Goal: Task Accomplishment & Management: Manage account settings

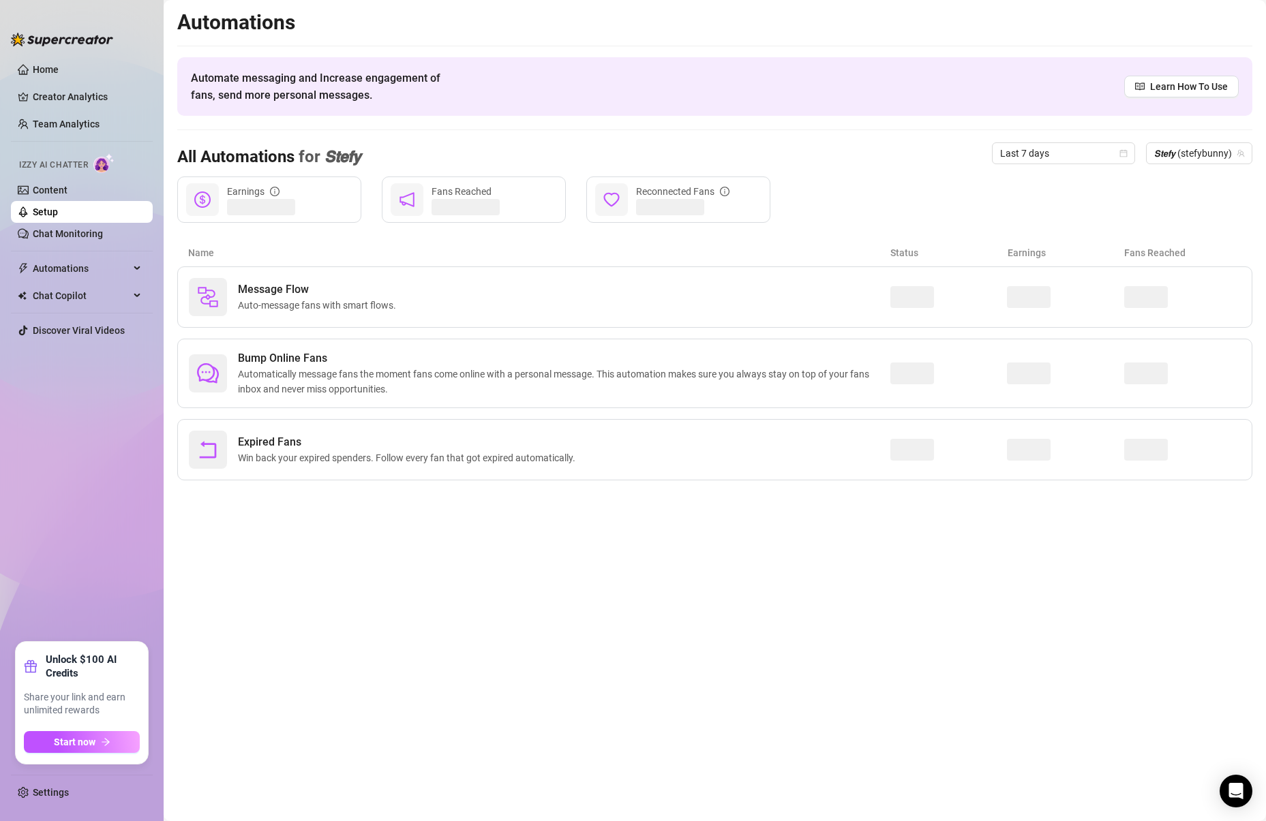
click at [58, 217] on link "Setup" at bounding box center [45, 212] width 25 height 11
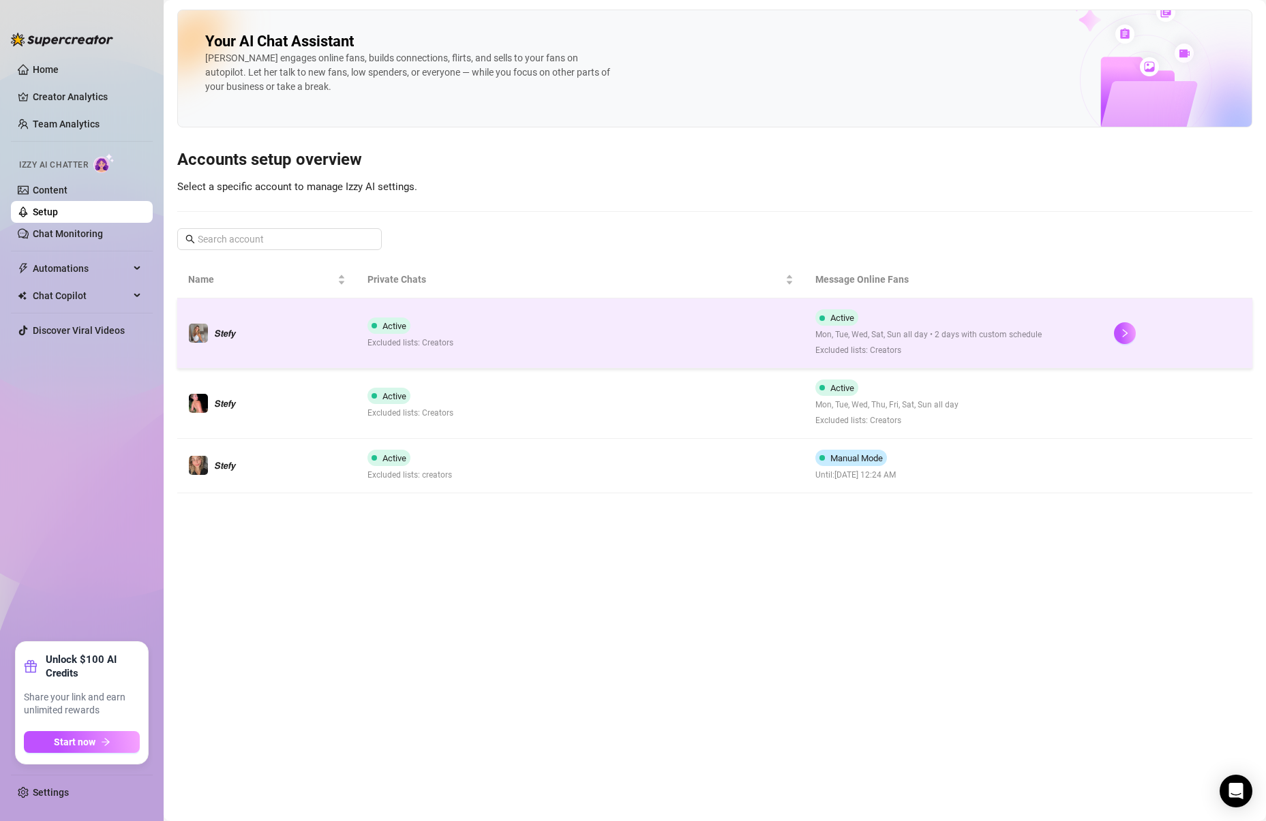
click at [1104, 324] on td at bounding box center [1177, 334] width 149 height 70
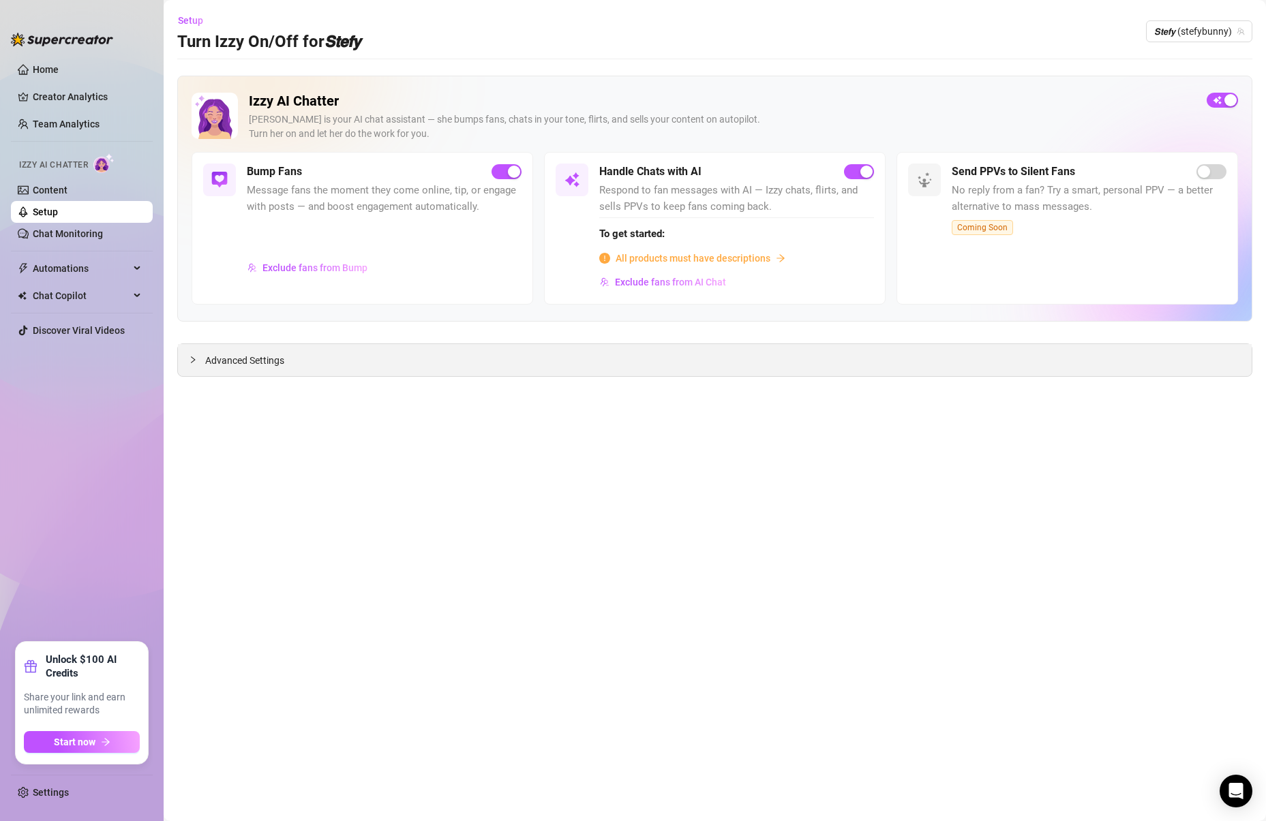
click at [295, 370] on div "Advanced Settings" at bounding box center [715, 360] width 1074 height 32
click at [274, 361] on span "Advanced Settings" at bounding box center [244, 360] width 79 height 15
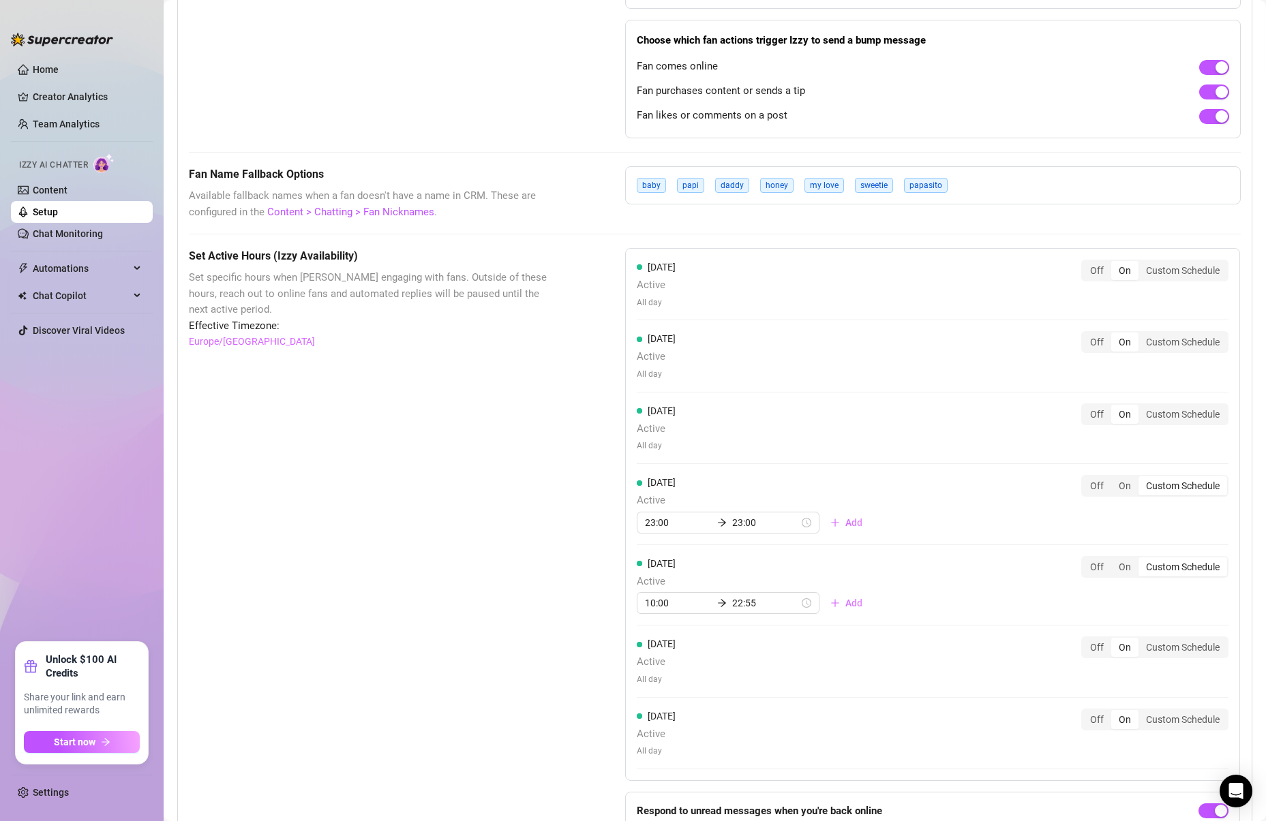
scroll to position [969, 0]
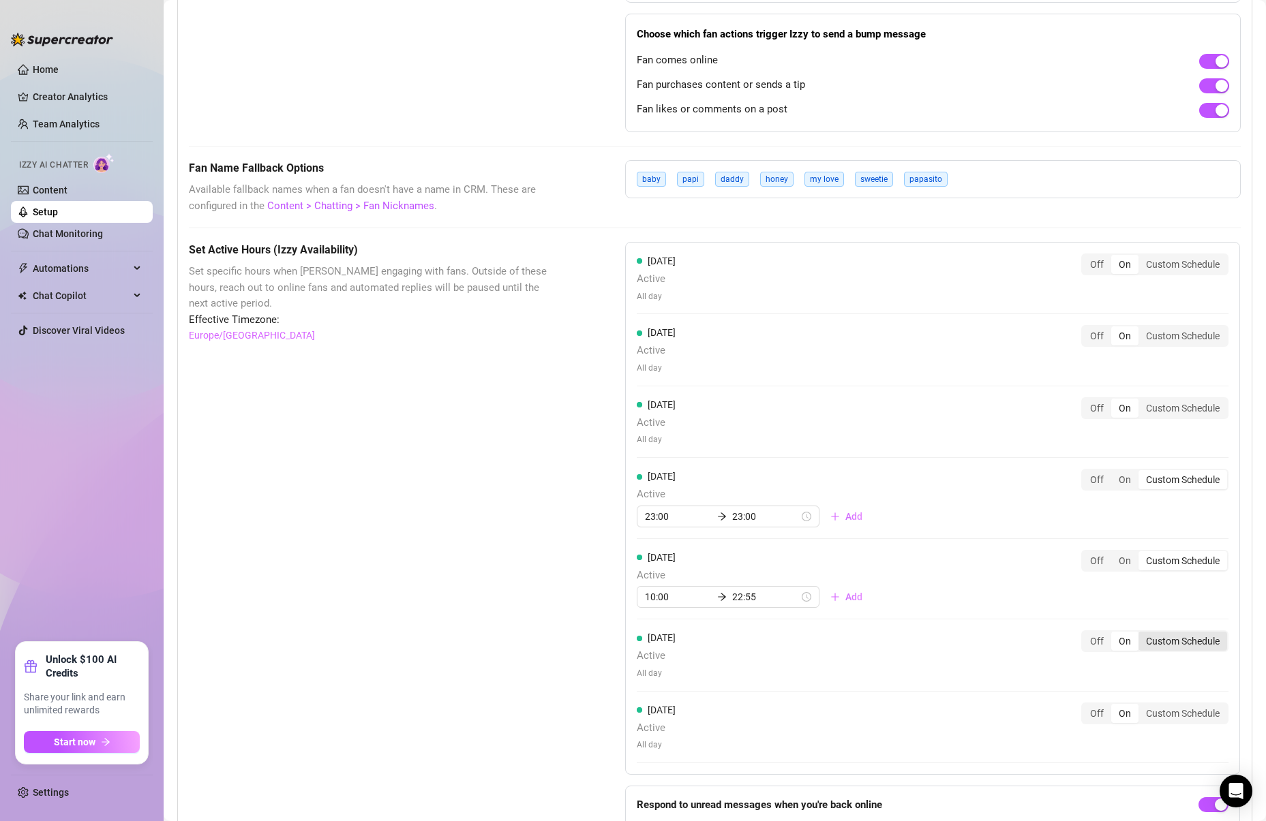
click at [1189, 635] on div "Custom Schedule" at bounding box center [1182, 641] width 89 height 19
click at [1142, 634] on input "Custom Schedule" at bounding box center [1142, 634] width 0 height 0
click at [684, 678] on input at bounding box center [678, 678] width 67 height 15
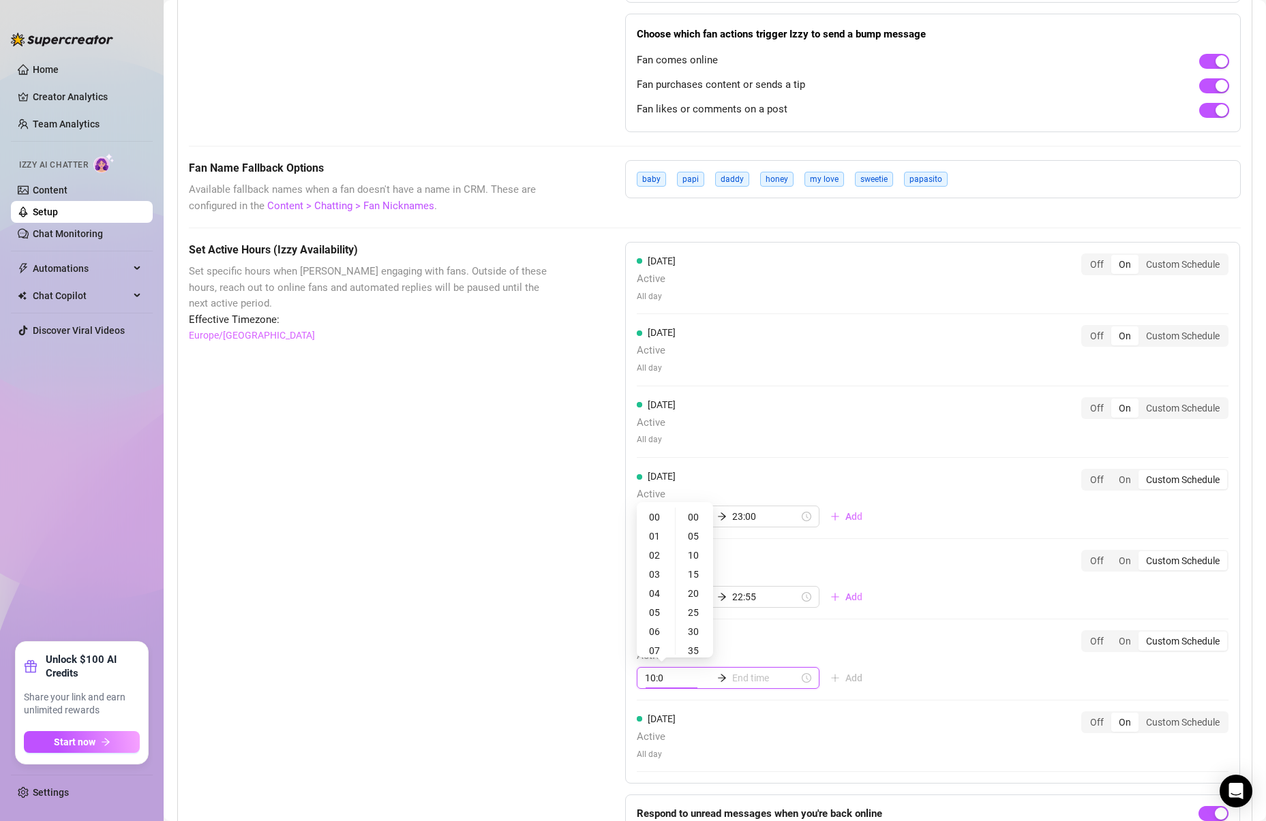
click at [757, 686] on div "10:0" at bounding box center [728, 678] width 183 height 22
type input "10:0"
click at [751, 680] on input at bounding box center [765, 678] width 67 height 15
click at [774, 738] on div "[DATE] Active All day Off On Custom Schedule" at bounding box center [933, 736] width 592 height 49
click at [739, 676] on input at bounding box center [765, 678] width 67 height 15
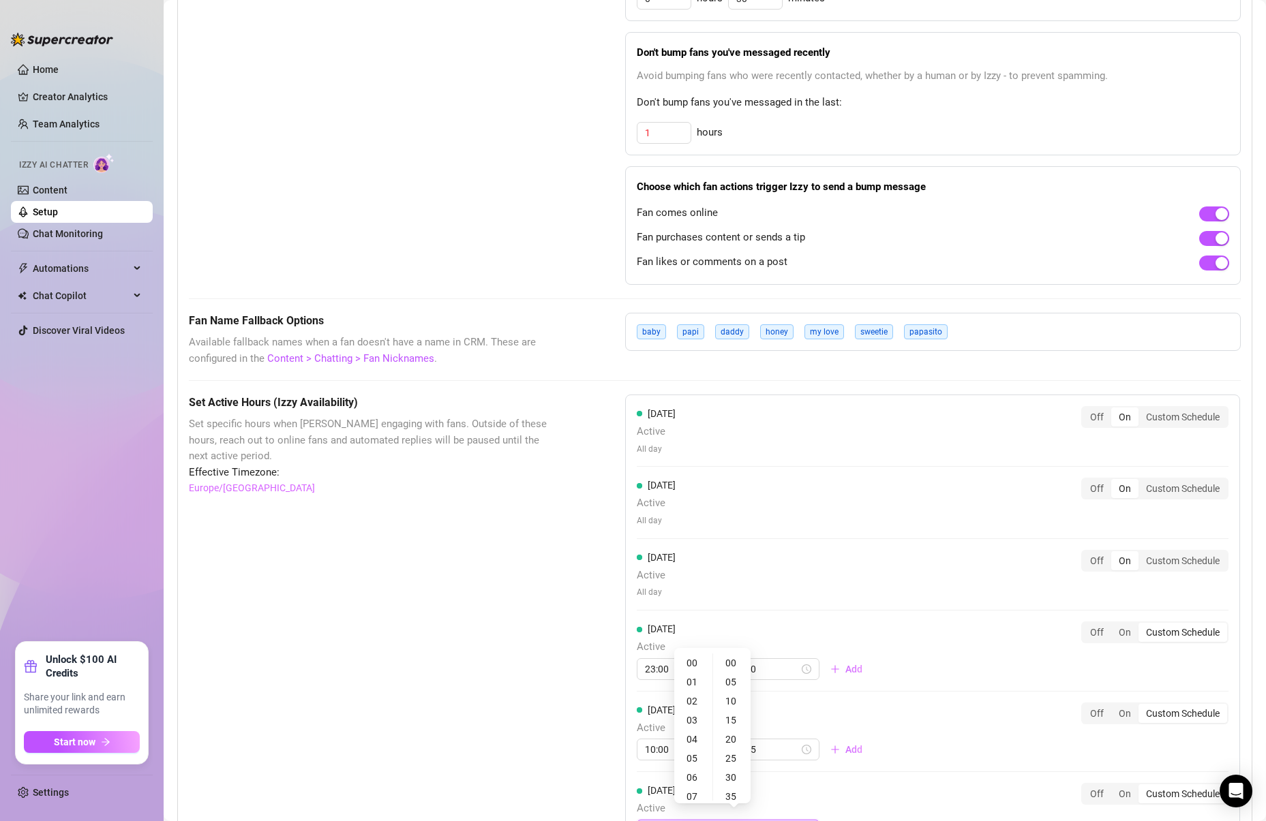
type input "00:00"
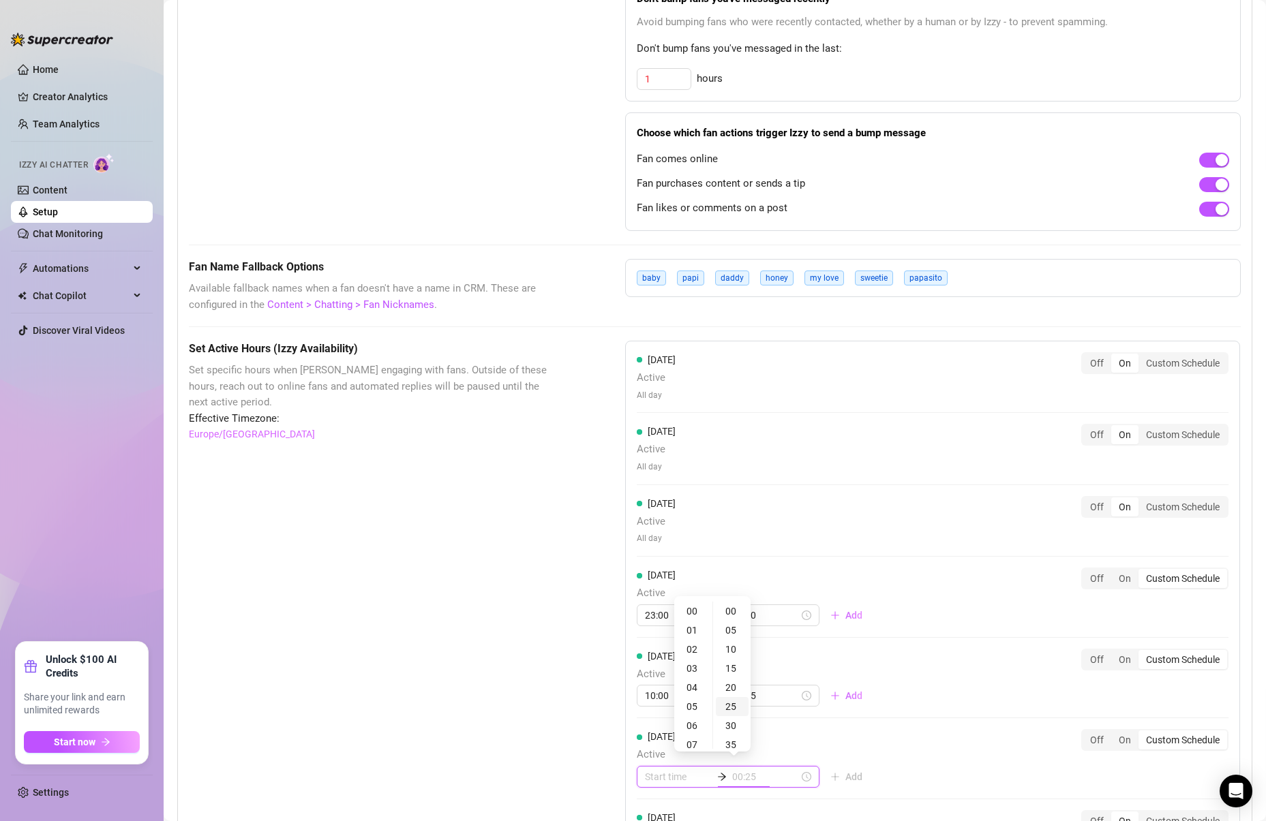
scroll to position [881, 0]
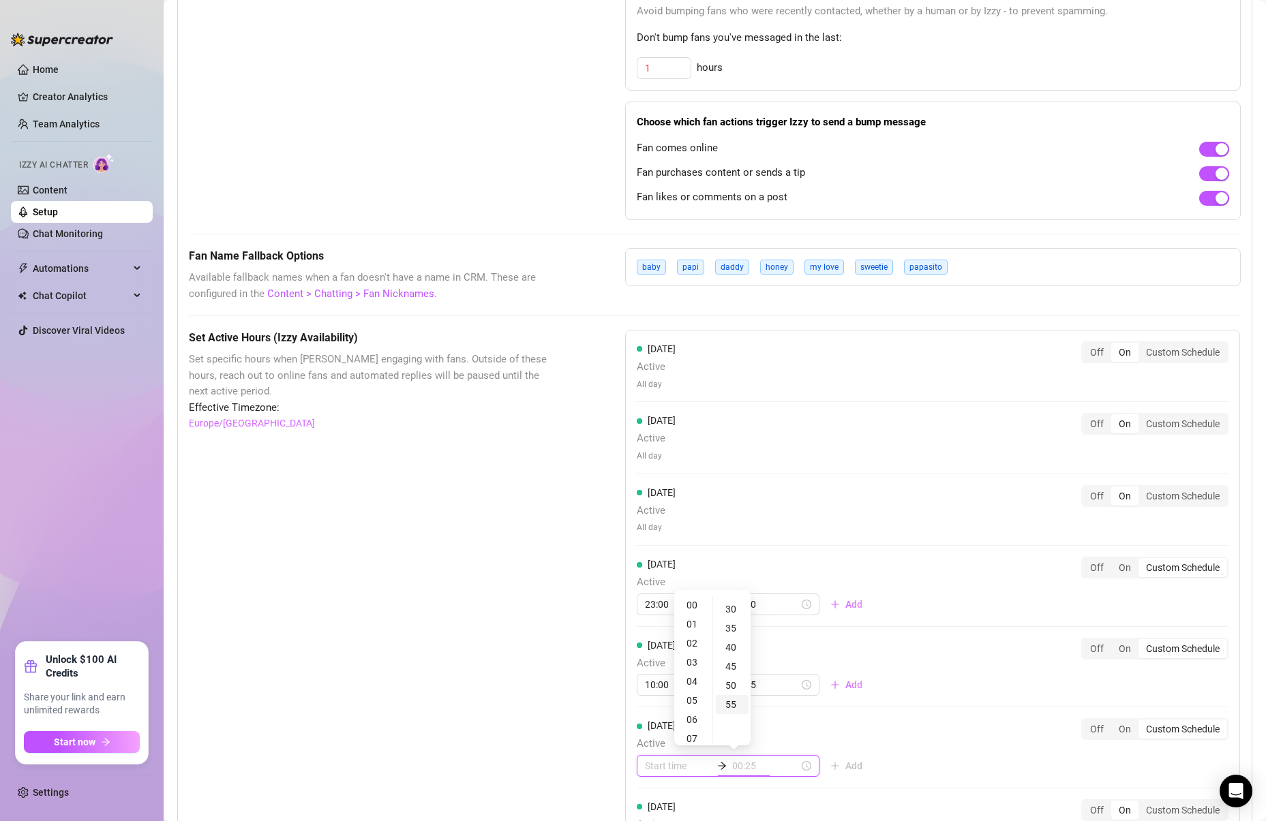
type input "00:55"
click at [695, 663] on div "10" at bounding box center [693, 661] width 33 height 19
click at [733, 648] on div "50" at bounding box center [732, 644] width 33 height 19
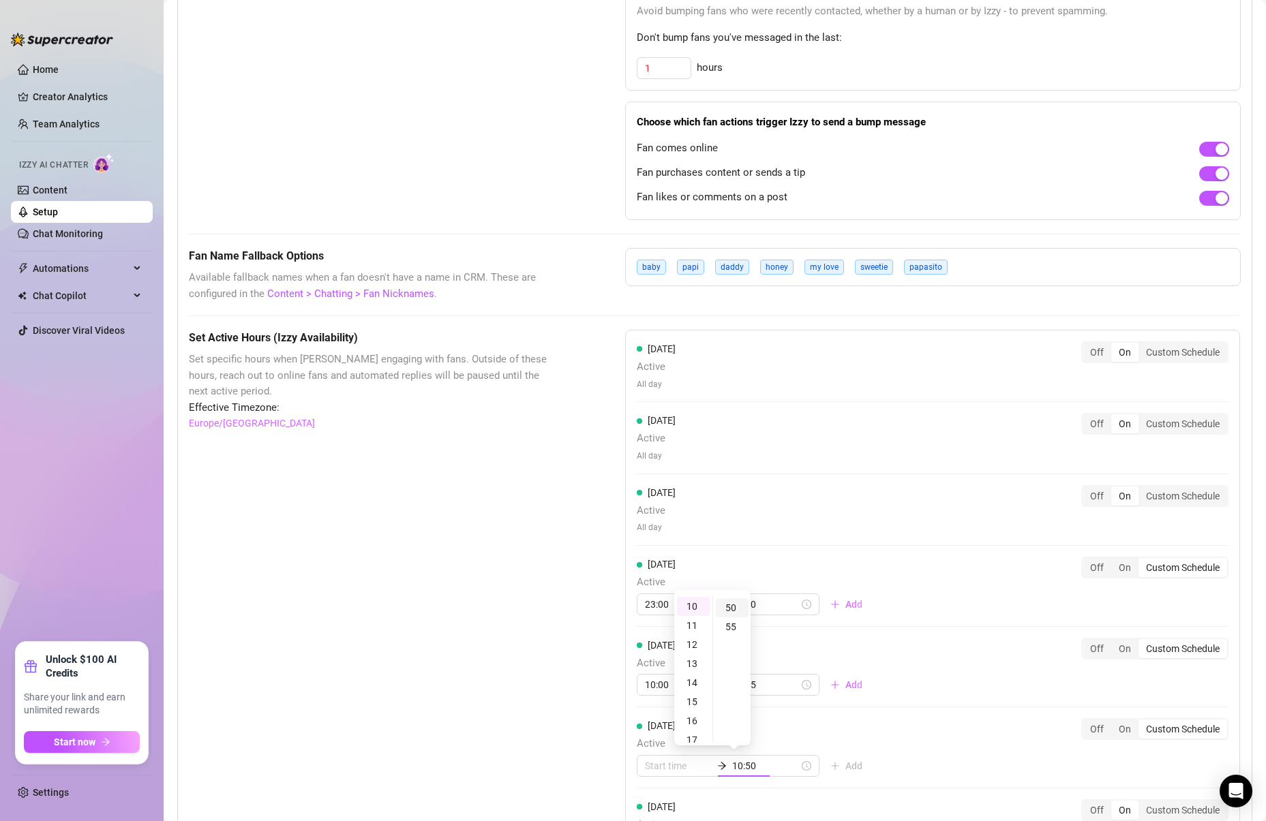
scroll to position [190, 0]
type input "10:50"
click at [1020, 783] on div "[DATE] Active 10:50 Add Off On Custom Schedule" at bounding box center [933, 754] width 592 height 70
click at [657, 736] on div "13" at bounding box center [655, 736] width 33 height 19
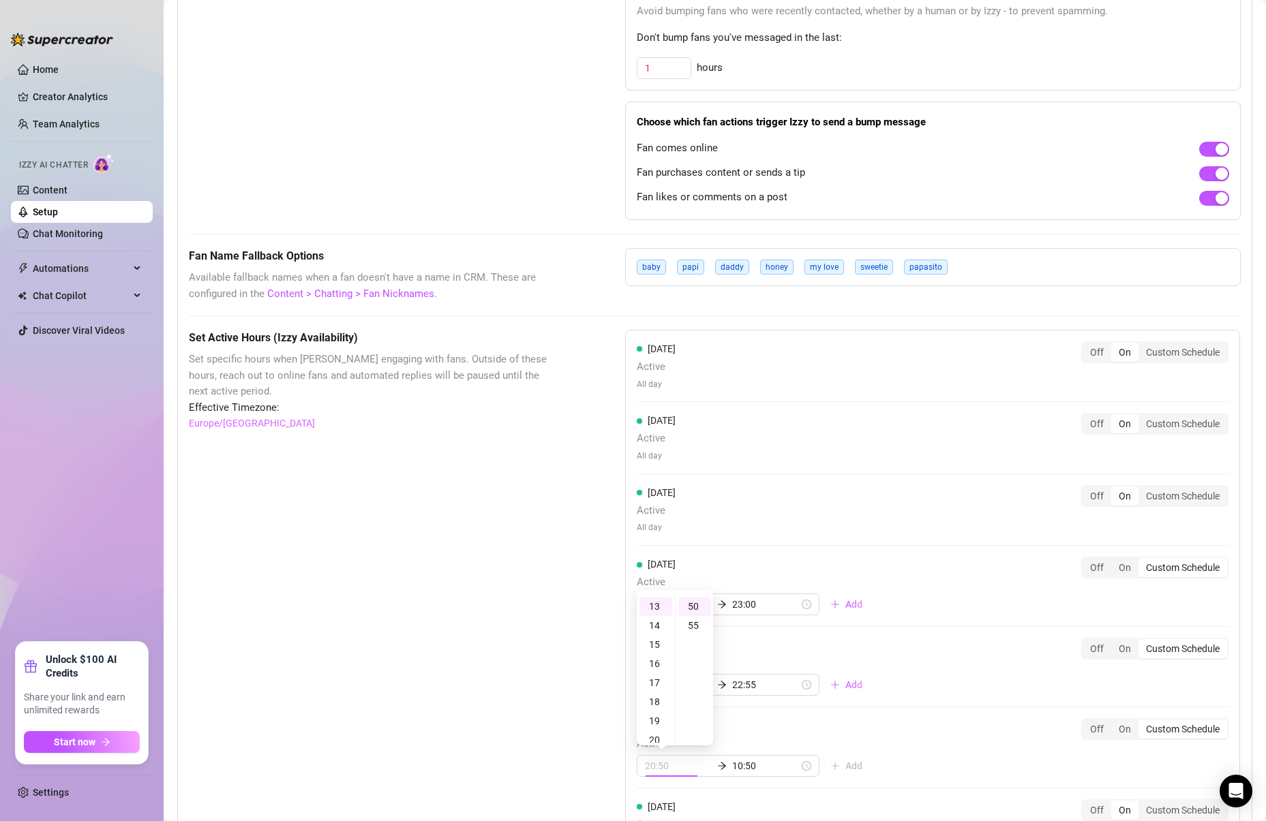
scroll to position [247, 0]
type input "13:50"
click at [610, 723] on div "Set Active Hours (Izzy Availability) Set specific hours when Izzy engaging with…" at bounding box center [715, 642] width 1052 height 624
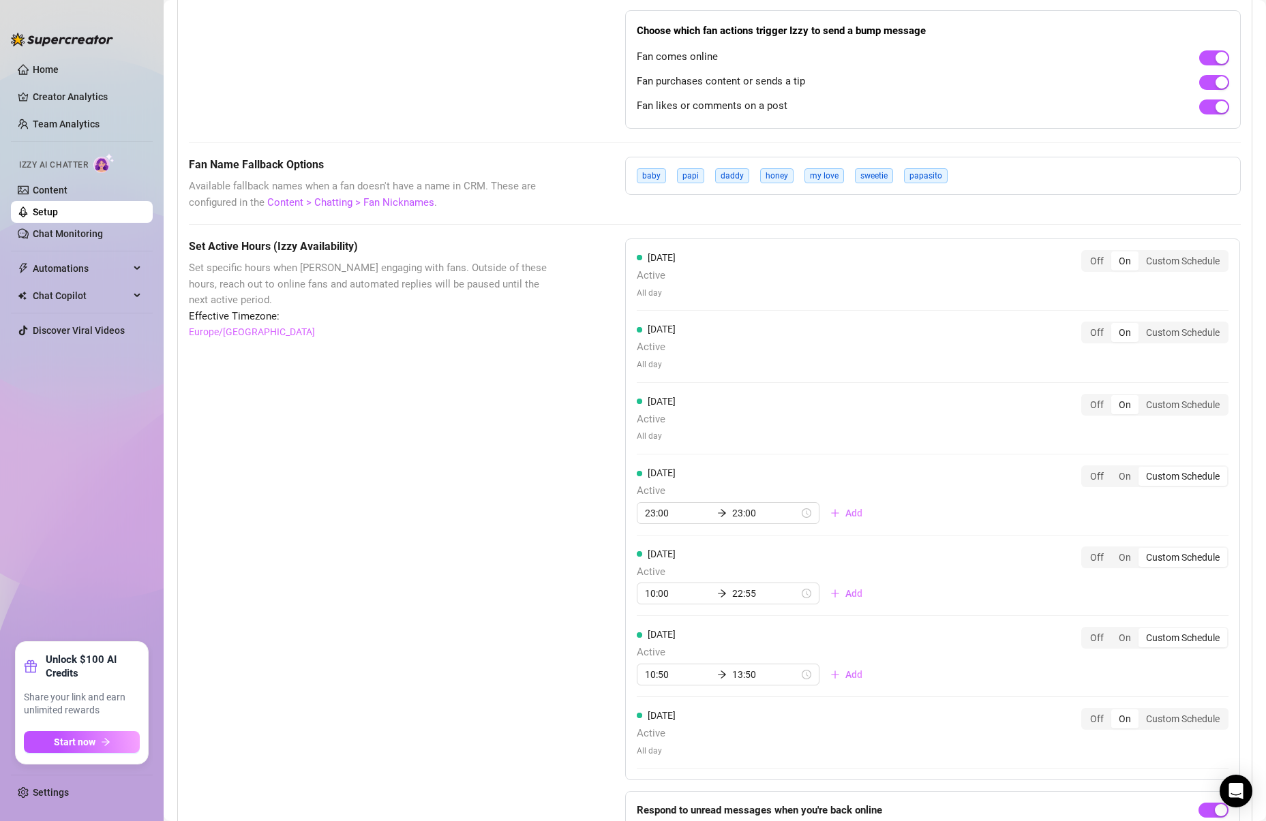
scroll to position [976, 0]
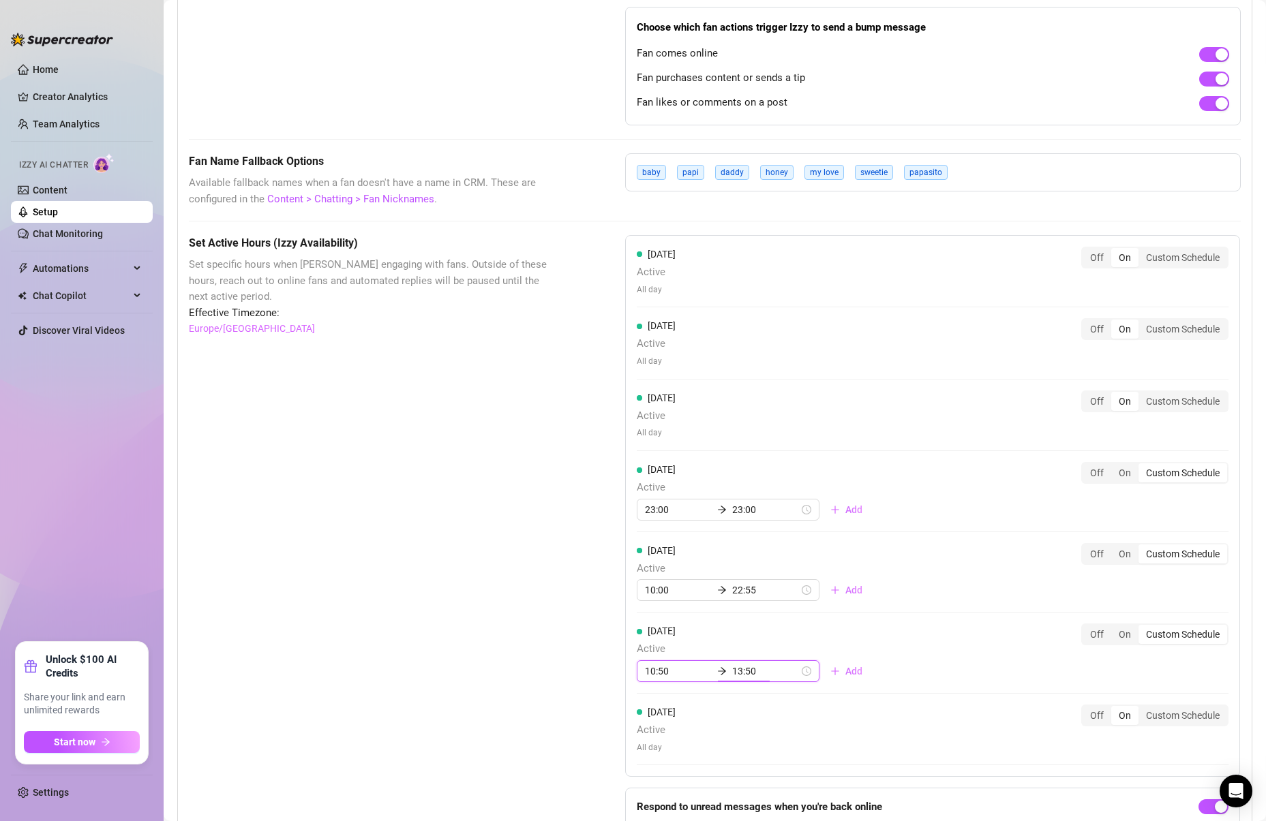
click at [737, 671] on input "13:50" at bounding box center [765, 671] width 67 height 15
click at [697, 545] on div "22" at bounding box center [693, 548] width 33 height 19
type input "22:50"
click at [536, 565] on div "Set Active Hours (Izzy Availability) Set specific hours when Izzy engaging with…" at bounding box center [373, 547] width 368 height 624
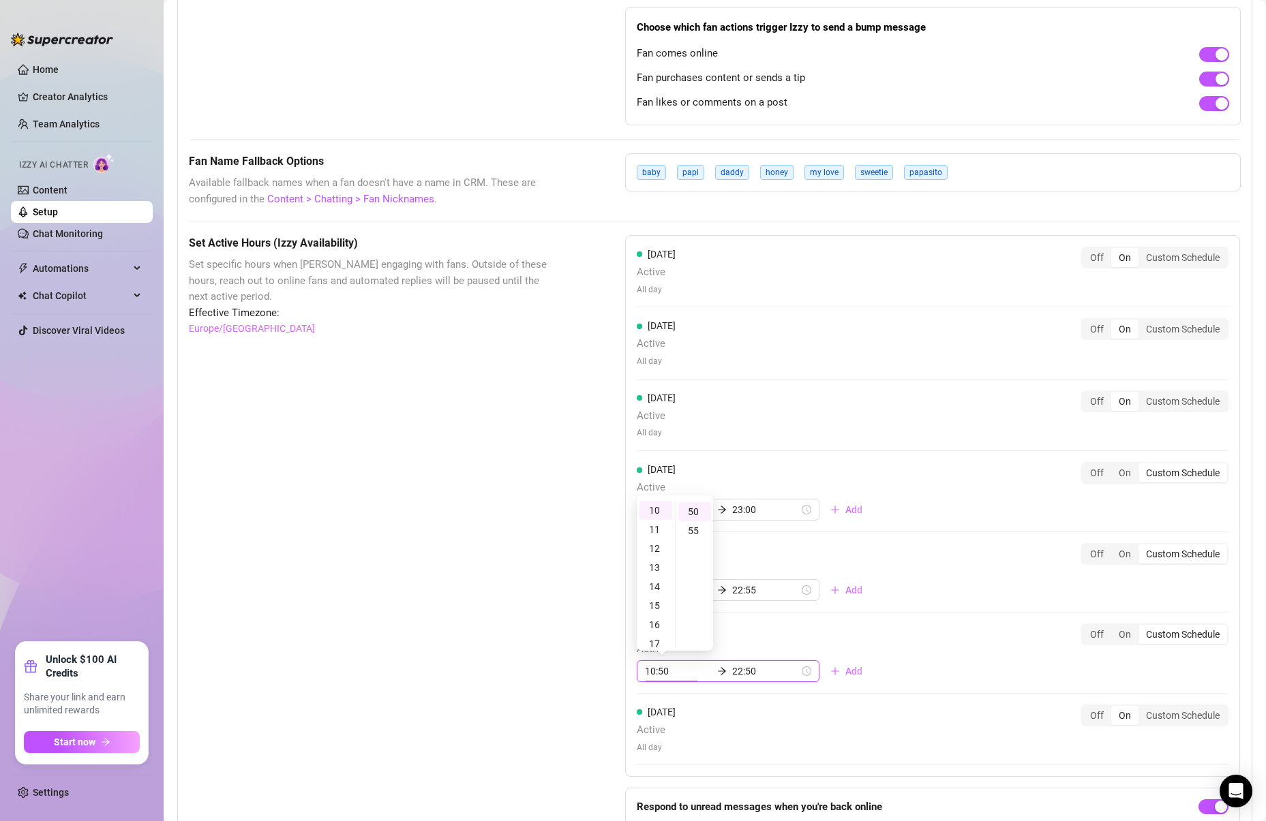
scroll to position [191, 0]
type input "10:50"
click at [994, 714] on div "[DATE] Active All day Off On Custom Schedule" at bounding box center [933, 729] width 592 height 49
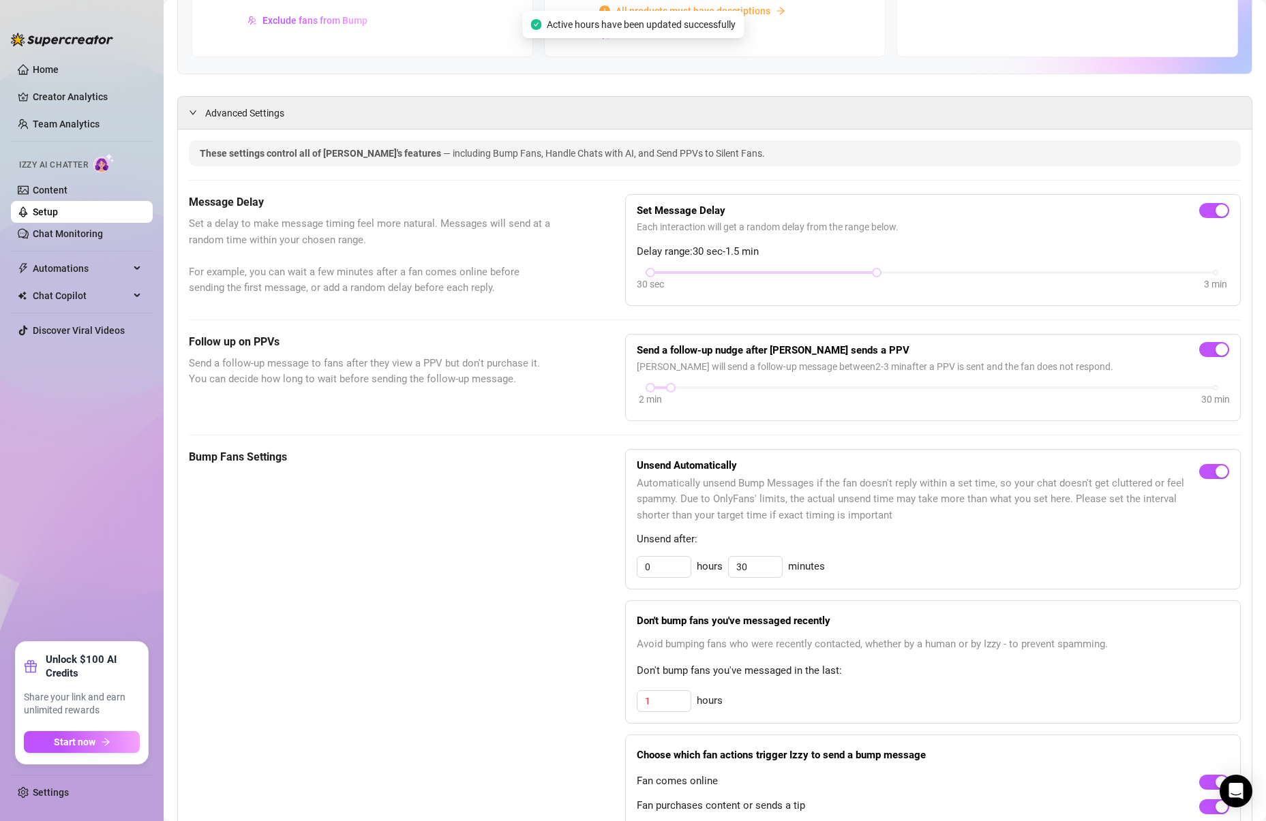
scroll to position [244, 0]
